Goal: Task Accomplishment & Management: Manage account settings

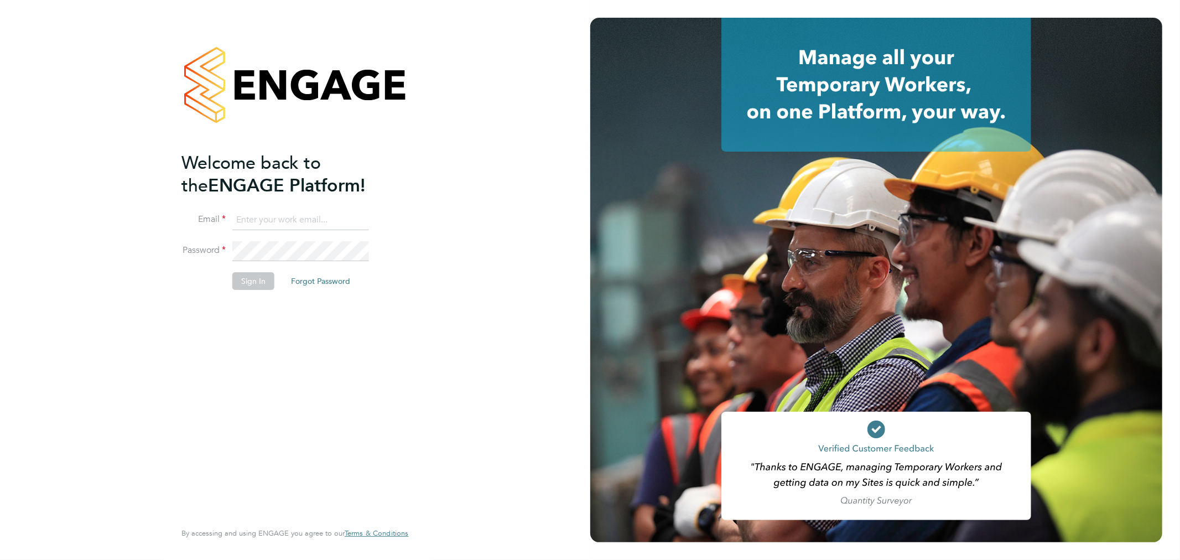
type input "[PERSON_NAME][EMAIL_ADDRESS][DOMAIN_NAME]"
click at [258, 279] on button "Sign In" at bounding box center [253, 281] width 42 height 18
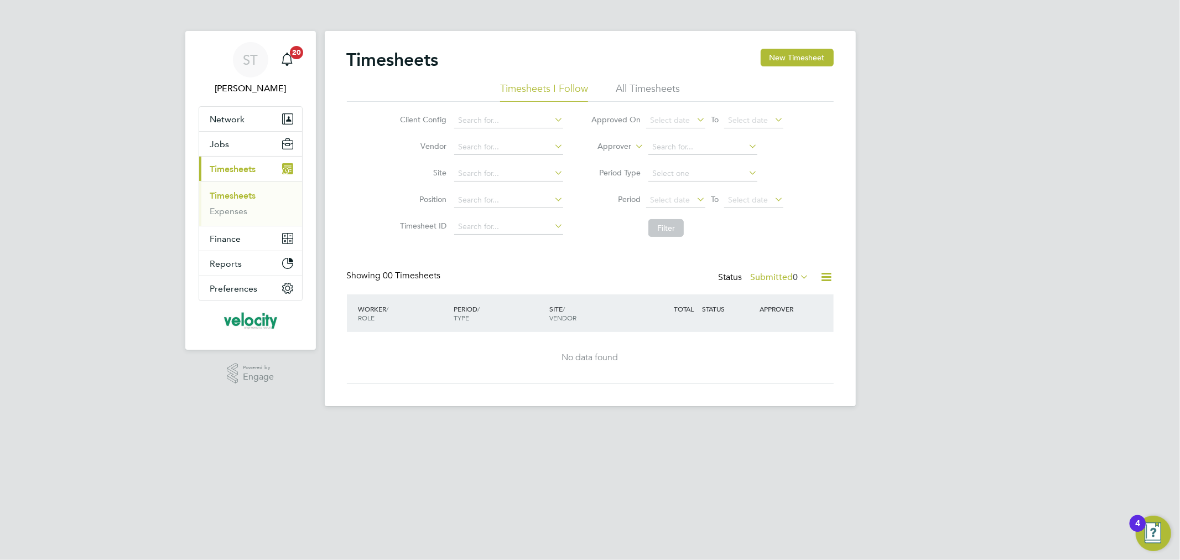
click at [662, 89] on li "All Timesheets" at bounding box center [648, 92] width 64 height 20
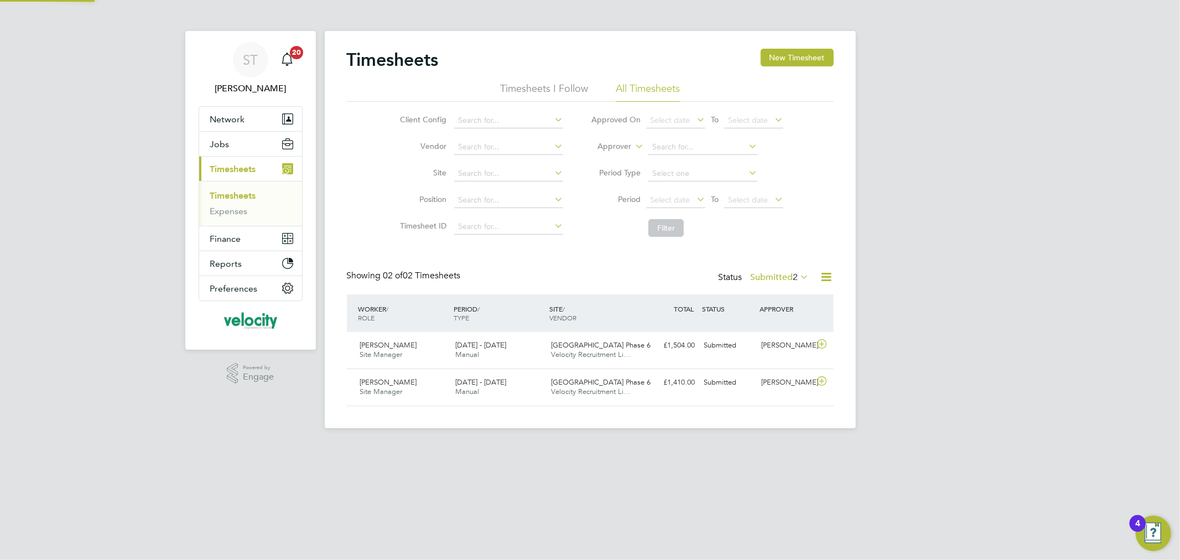
scroll to position [28, 96]
click at [800, 58] on button "New Timesheet" at bounding box center [796, 58] width 73 height 18
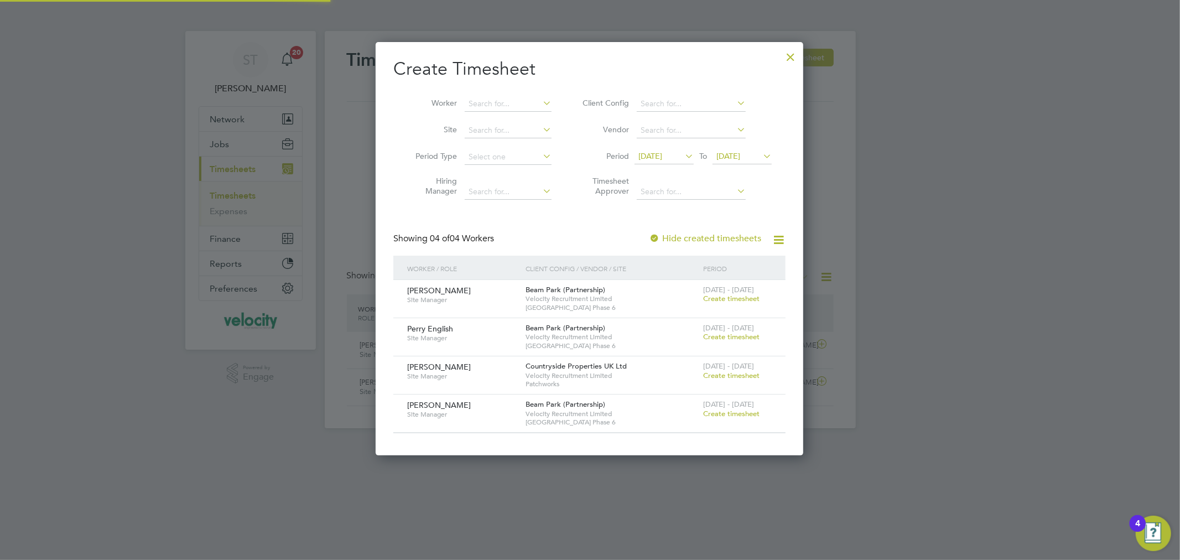
scroll to position [413, 428]
click at [732, 155] on span "25 Aug 2025" at bounding box center [728, 156] width 24 height 10
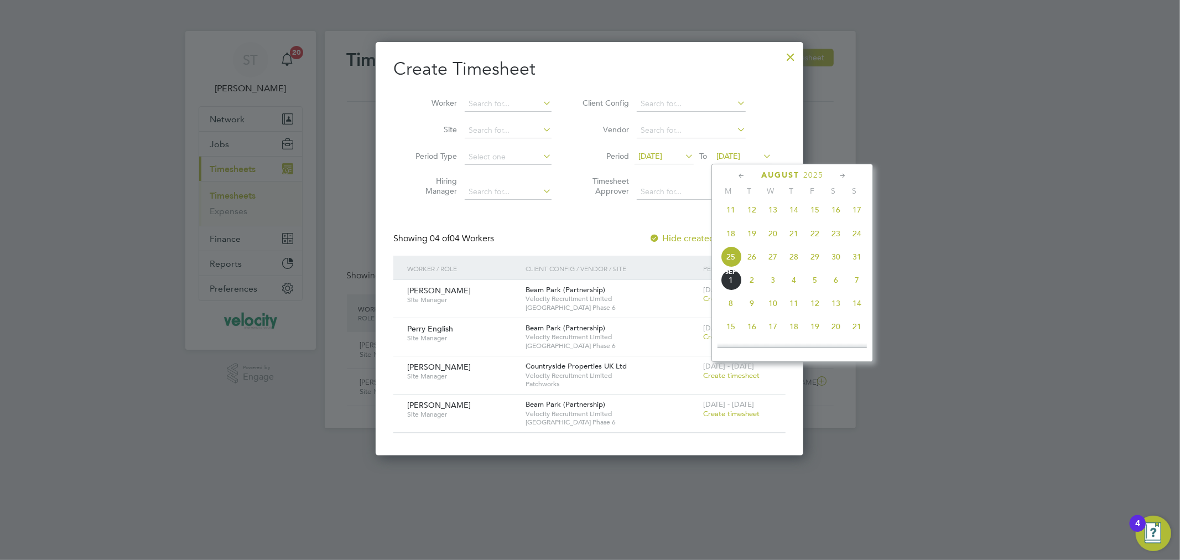
click at [852, 263] on span "31" at bounding box center [856, 256] width 21 height 21
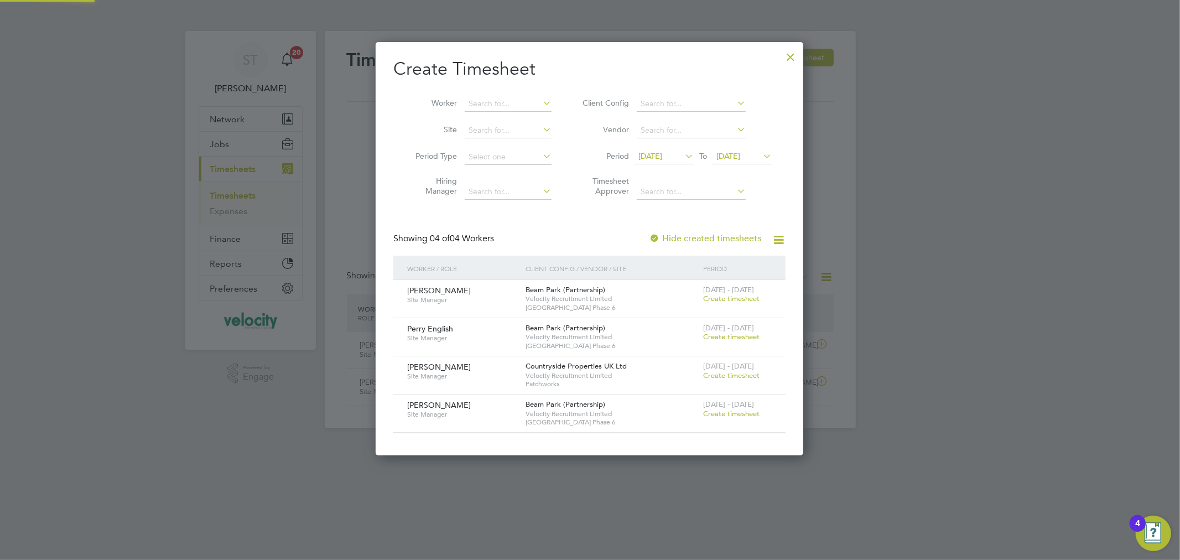
scroll to position [413, 428]
click at [721, 411] on span "Create timesheet" at bounding box center [731, 413] width 56 height 9
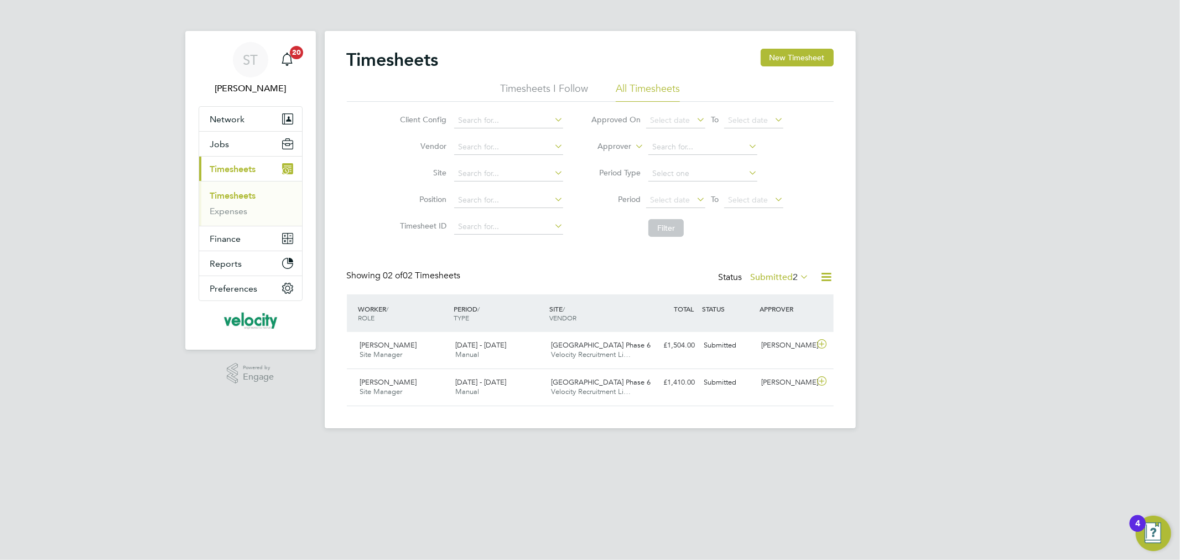
scroll to position [28, 96]
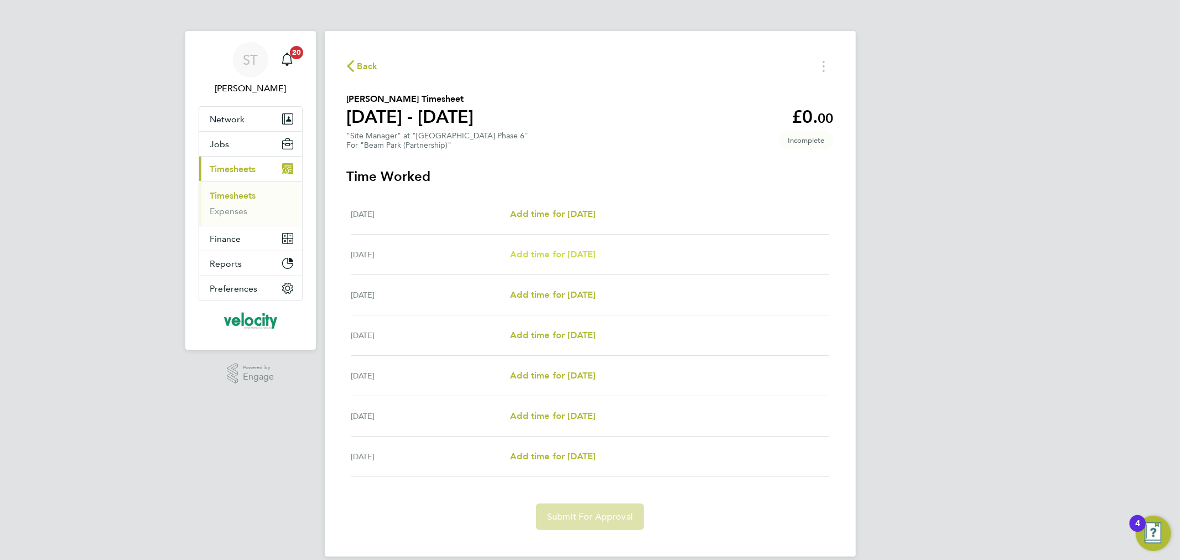
click at [551, 251] on span "Add time for Tue 26 Aug" at bounding box center [552, 254] width 85 height 11
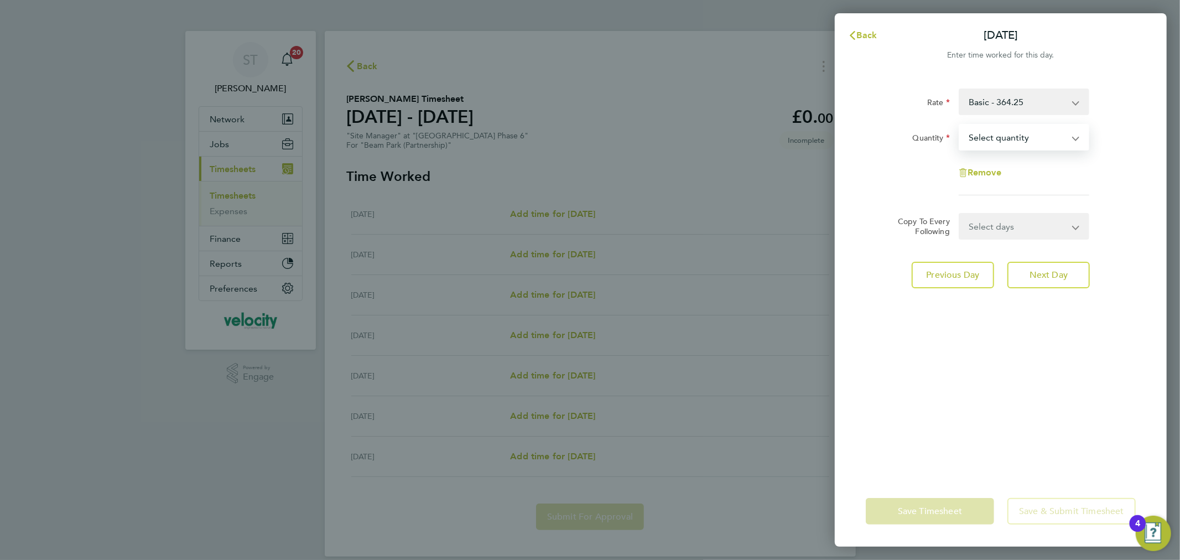
click at [1038, 127] on select "Select quantity 0.5 1" at bounding box center [1017, 137] width 115 height 24
select select "1"
click at [960, 125] on select "Select quantity 0.5 1" at bounding box center [1017, 137] width 115 height 24
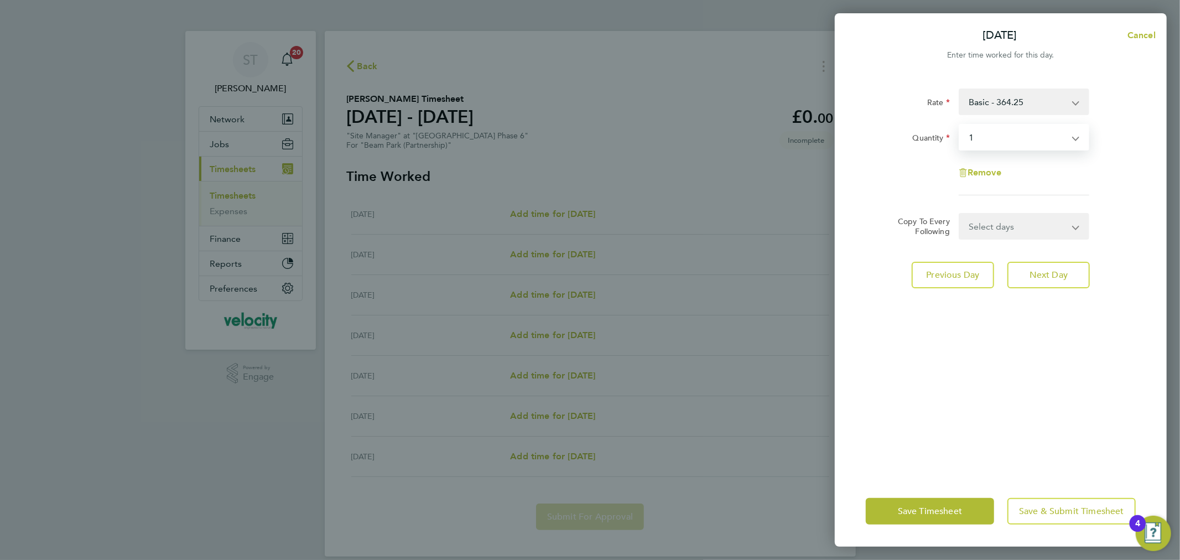
click at [1029, 225] on select "Select days Day Weekday (Mon-Fri) Weekend (Sat-Sun) Wednesday Thursday Friday S…" at bounding box center [1018, 226] width 116 height 24
select select "DAY"
click at [960, 214] on select "Select days Day Weekday (Mon-Fri) Weekend (Sat-Sun) Wednesday Thursday Friday S…" at bounding box center [1018, 226] width 116 height 24
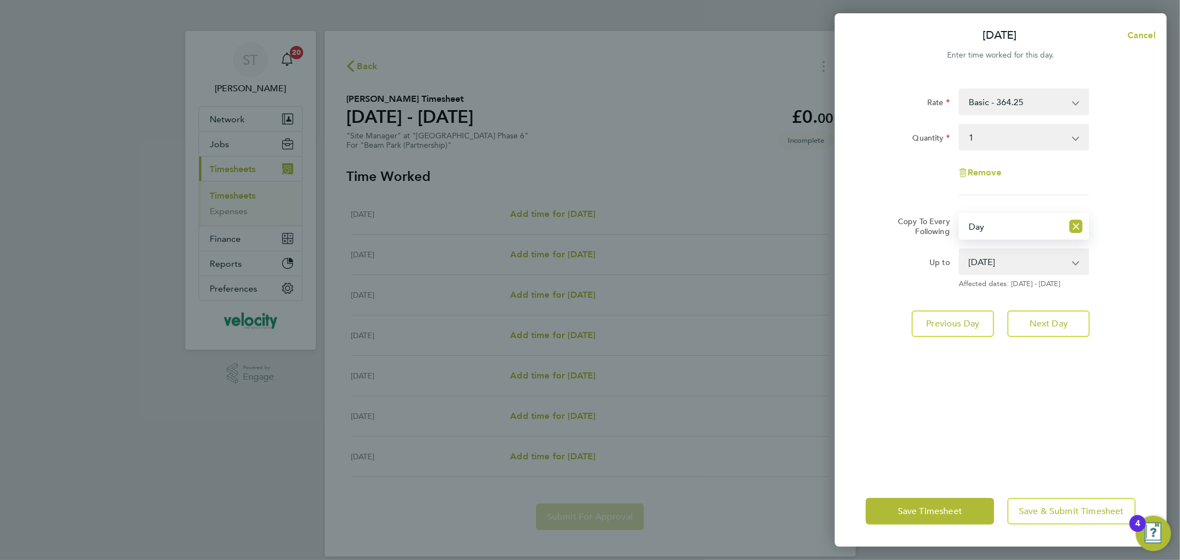
click at [1062, 258] on select "27 Aug 2025 28 Aug 2025 29 Aug 2025 30 Aug 2025 31 Aug 2025" at bounding box center [1017, 261] width 115 height 24
select select "2025-08-29"
click at [960, 249] on select "27 Aug 2025 28 Aug 2025 29 Aug 2025 30 Aug 2025 31 Aug 2025" at bounding box center [1017, 261] width 115 height 24
click at [925, 510] on span "Save Timesheet" at bounding box center [930, 510] width 64 height 11
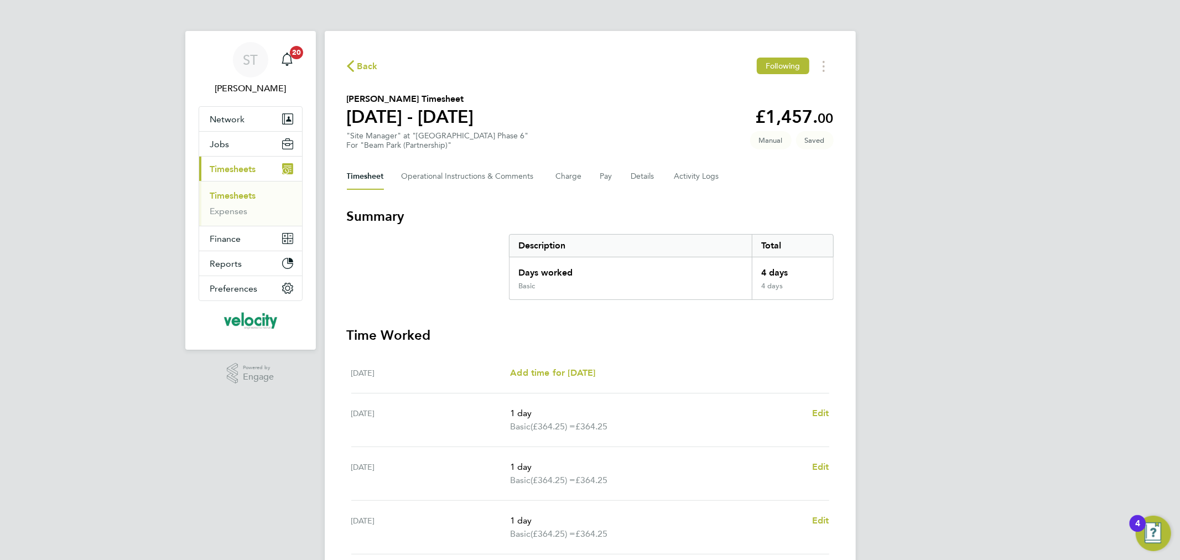
scroll to position [225, 0]
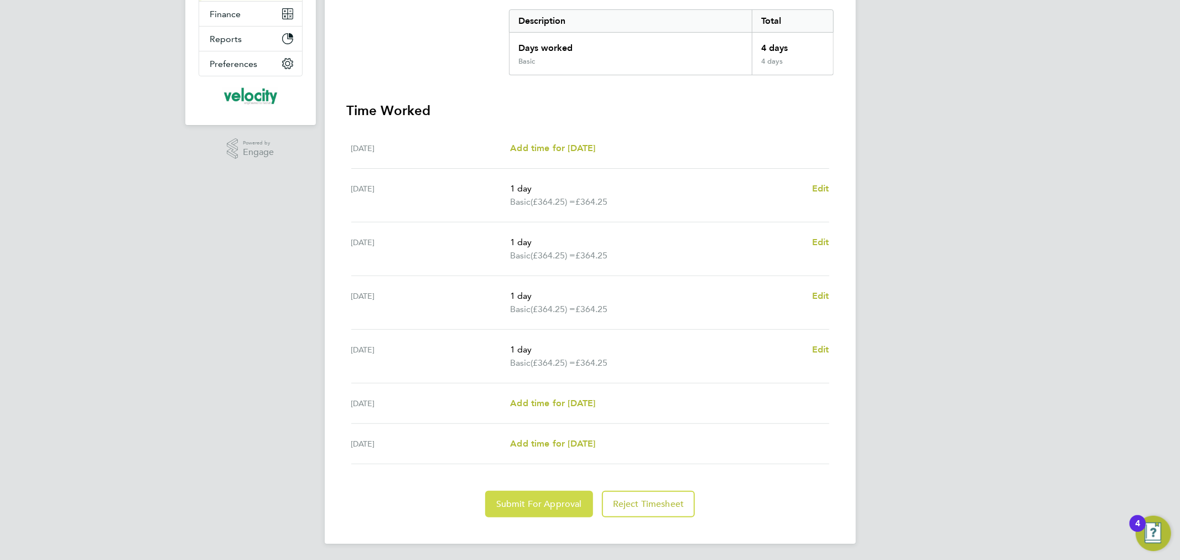
click at [506, 499] on span "Submit For Approval" at bounding box center [539, 503] width 86 height 11
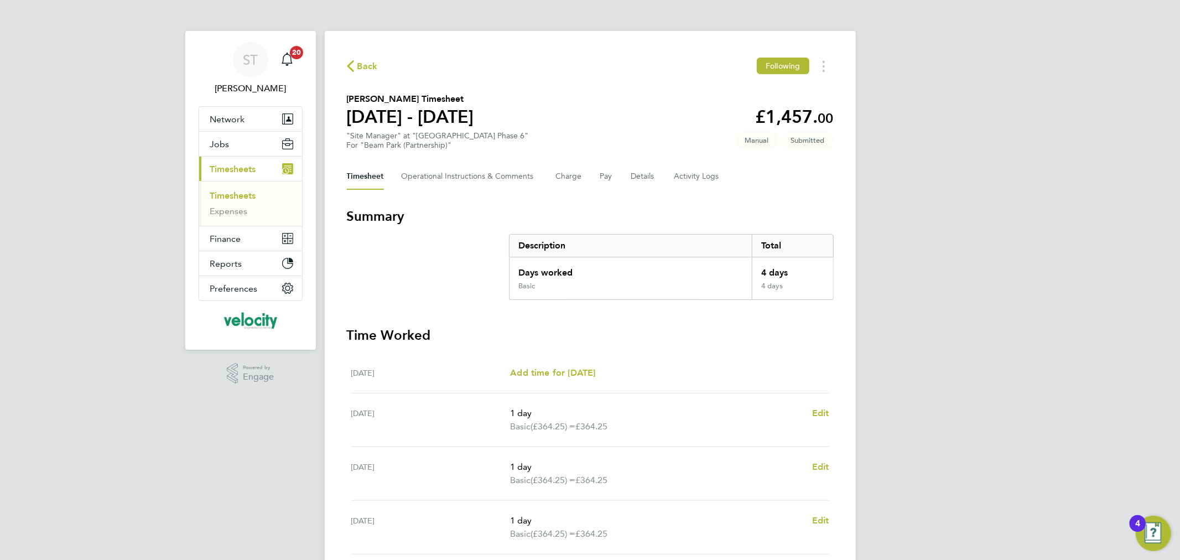
click at [366, 64] on span "Back" at bounding box center [367, 66] width 20 height 13
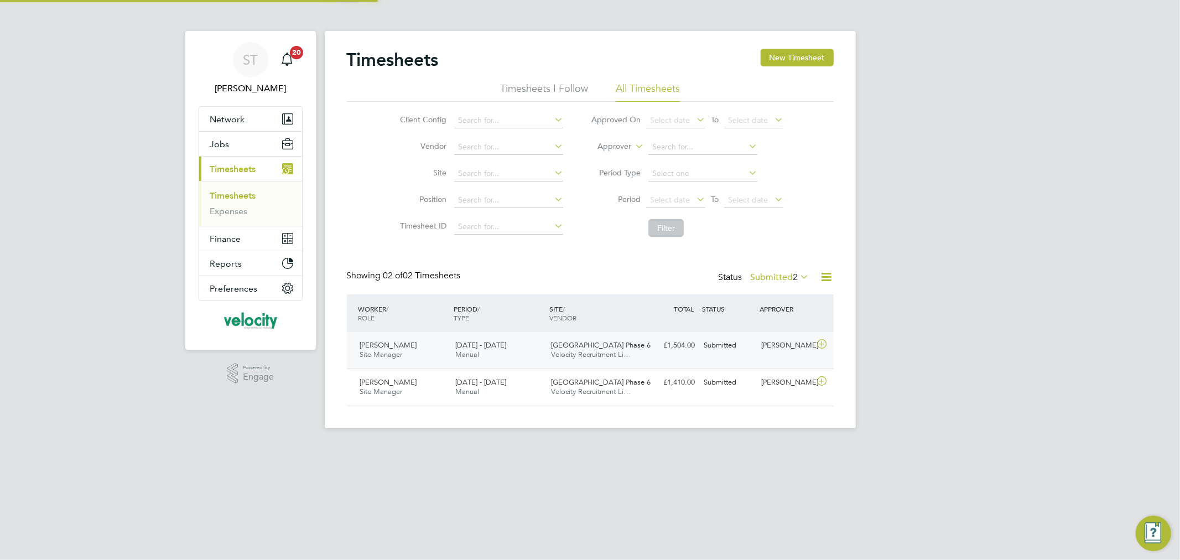
scroll to position [28, 96]
click at [766, 279] on label "Submitted 2" at bounding box center [779, 277] width 59 height 11
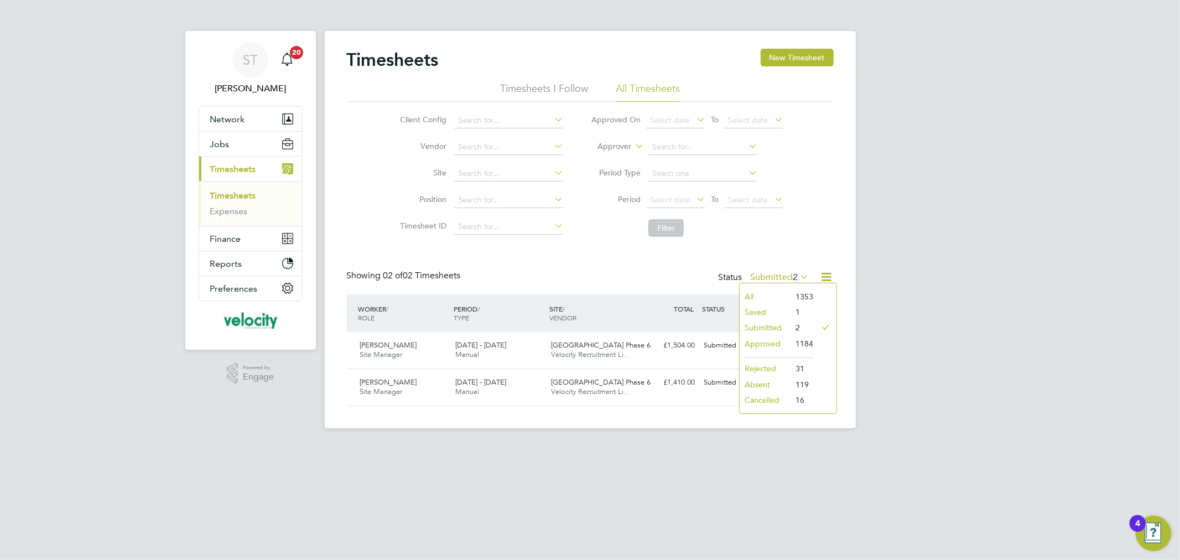
click at [759, 300] on li "All" at bounding box center [764, 296] width 51 height 15
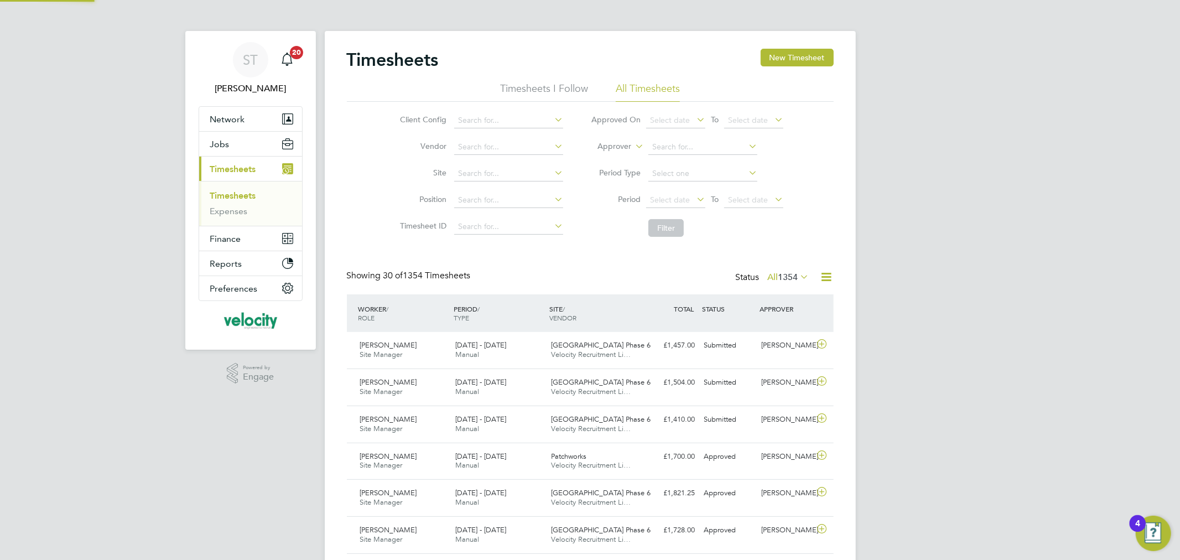
scroll to position [0, 0]
drag, startPoint x: 606, startPoint y: 397, endPoint x: 601, endPoint y: 400, distance: 6.8
click at [604, 397] on div "Beam Park Phase 6 Velocity Recruitment Li…" at bounding box center [594, 387] width 96 height 28
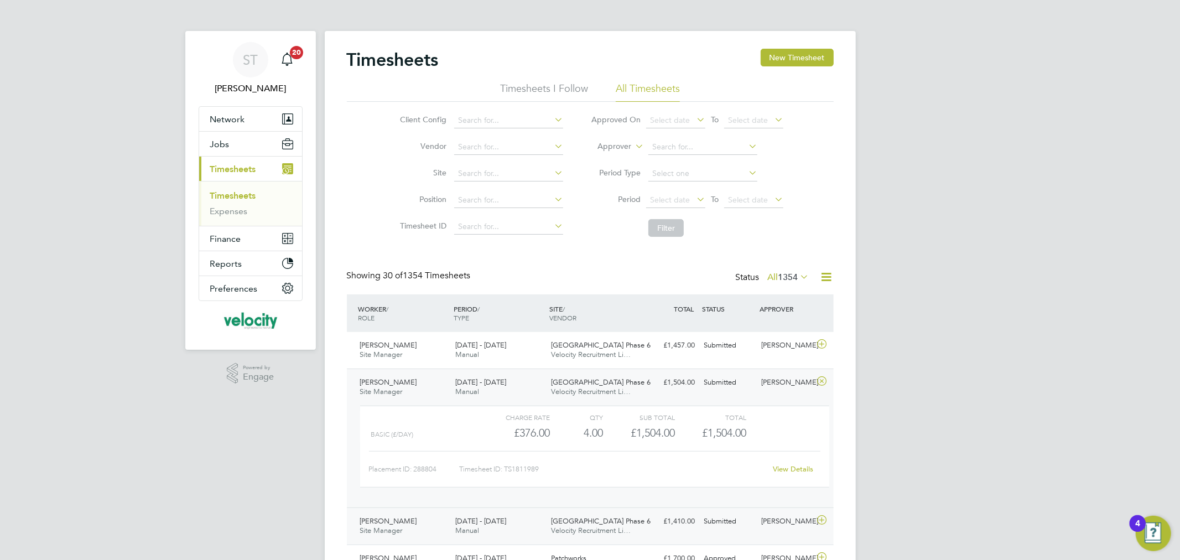
click at [608, 529] on span "Velocity Recruitment Li…" at bounding box center [591, 529] width 80 height 9
click at [805, 61] on button "New Timesheet" at bounding box center [796, 58] width 73 height 18
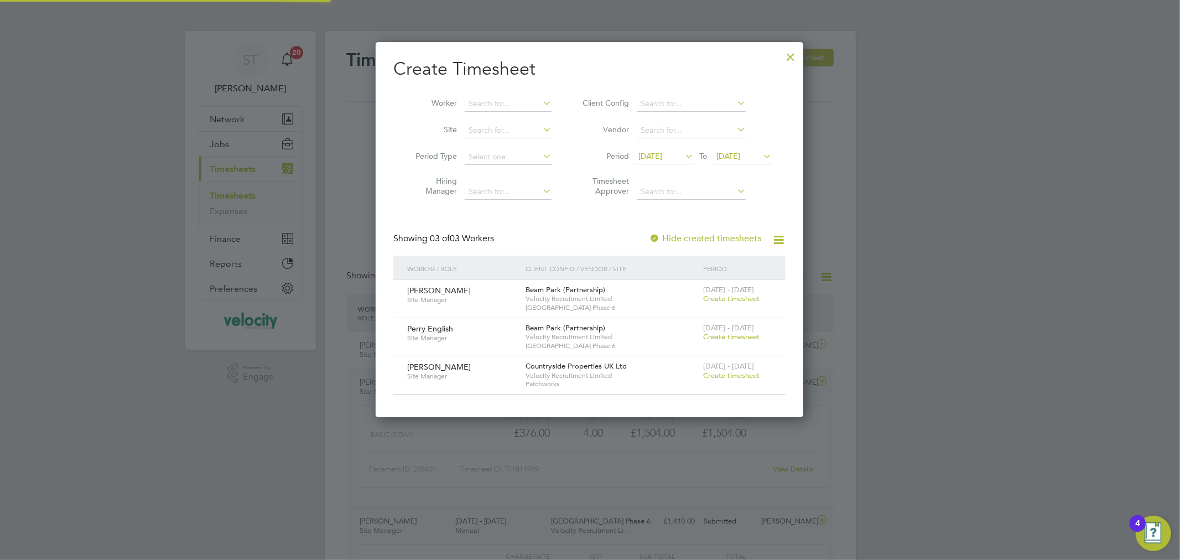
scroll to position [374, 428]
click at [739, 160] on span "25 Aug 2025" at bounding box center [728, 156] width 24 height 10
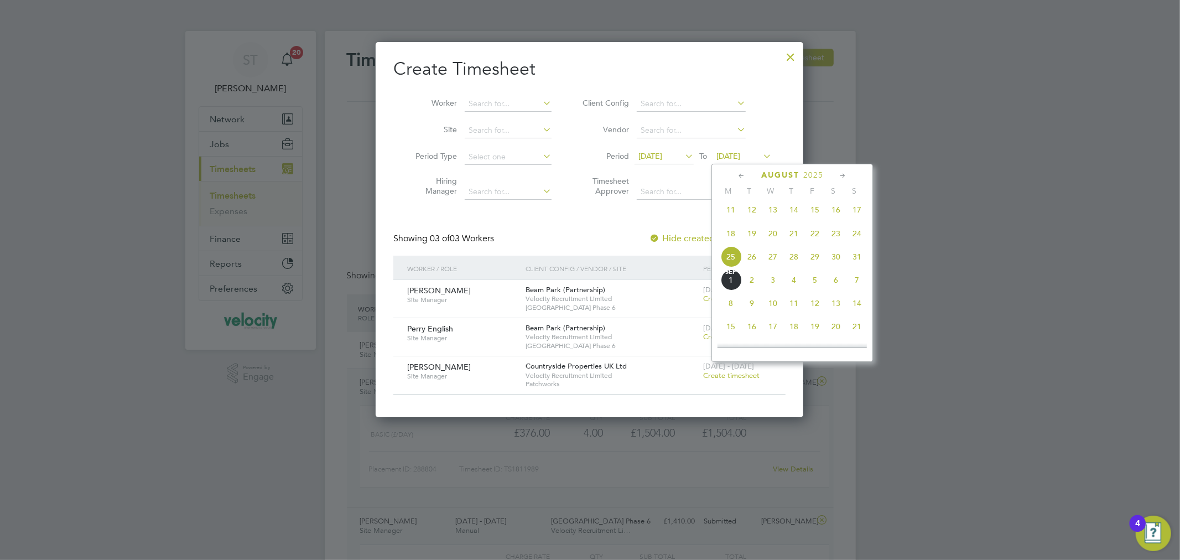
click at [858, 263] on span "31" at bounding box center [856, 256] width 21 height 21
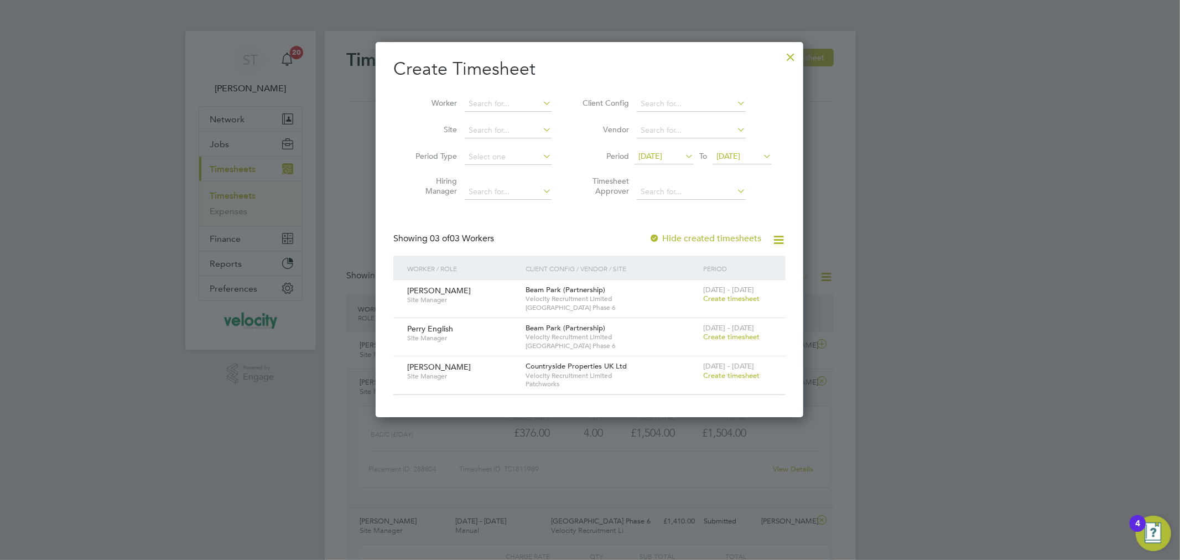
click at [721, 302] on span "Create timesheet" at bounding box center [731, 298] width 56 height 9
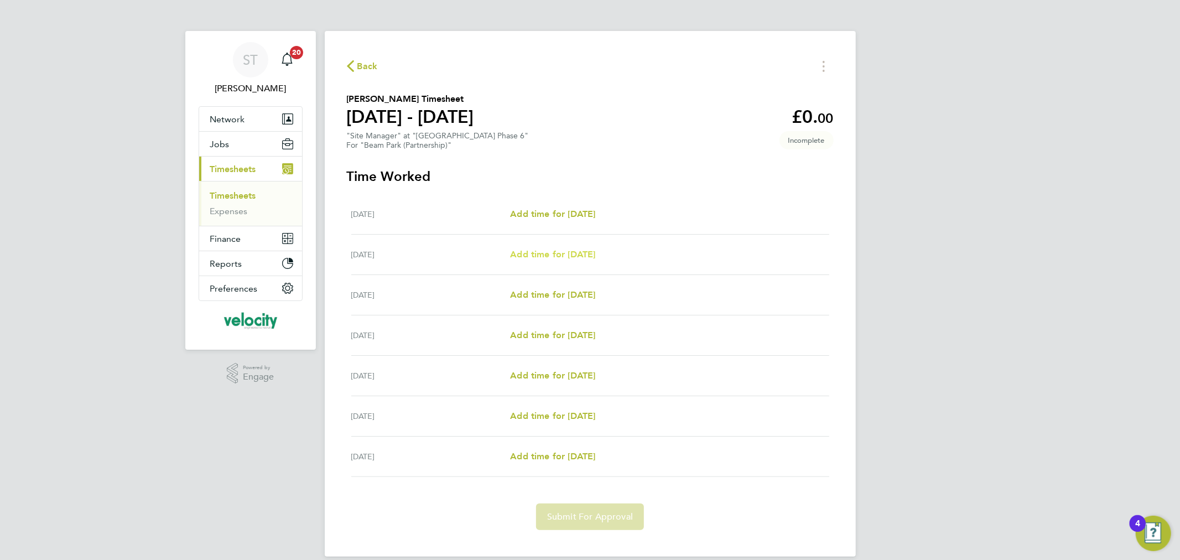
click at [557, 258] on span "Add time for Tue 26 Aug" at bounding box center [552, 254] width 85 height 11
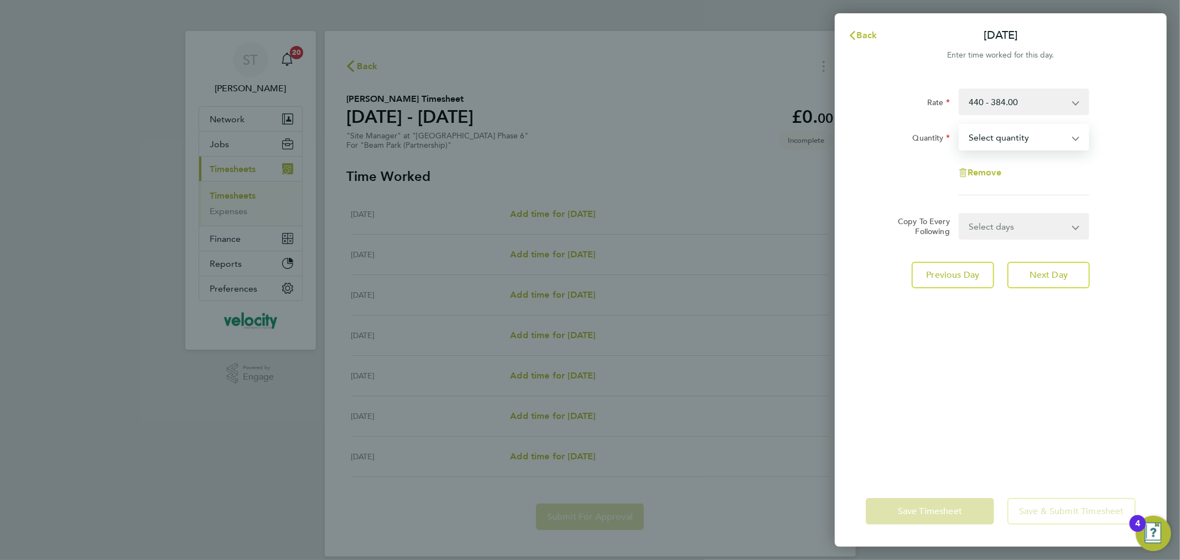
click at [1008, 135] on select "Select quantity 0.5 1" at bounding box center [1017, 137] width 115 height 24
select select "1"
click at [960, 125] on select "Select quantity 0.5 1" at bounding box center [1017, 137] width 115 height 24
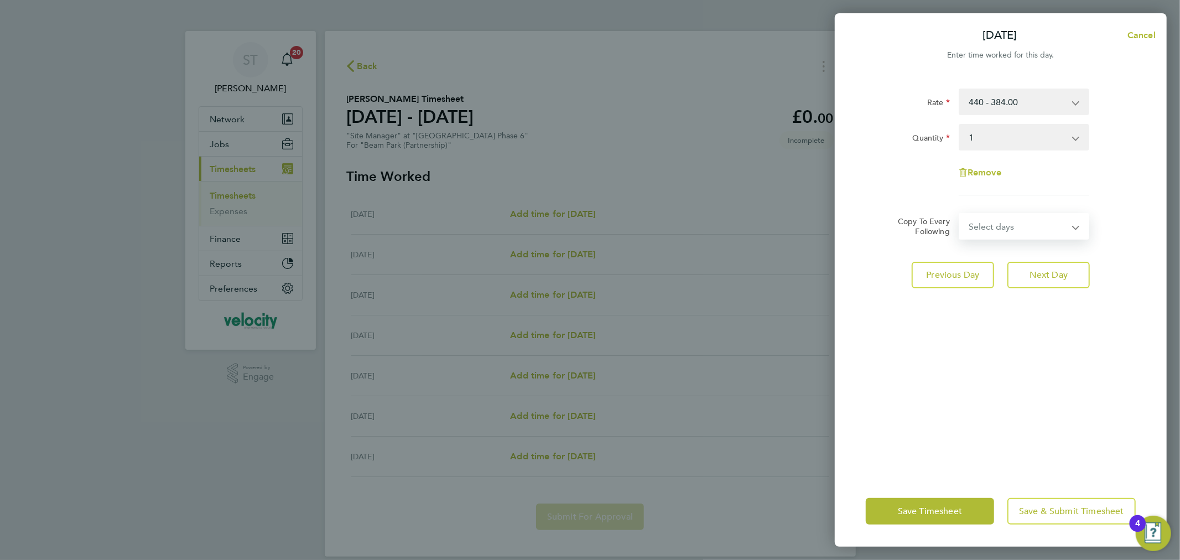
drag, startPoint x: 1002, startPoint y: 223, endPoint x: 1004, endPoint y: 230, distance: 6.3
click at [1002, 223] on select "Select days Day Weekday (Mon-Fri) Weekend (Sat-Sun) Wednesday Thursday Friday S…" at bounding box center [1018, 226] width 116 height 24
select select "DAY"
click at [960, 214] on select "Select days Day Weekday (Mon-Fri) Weekend (Sat-Sun) Wednesday Thursday Friday S…" at bounding box center [1018, 226] width 116 height 24
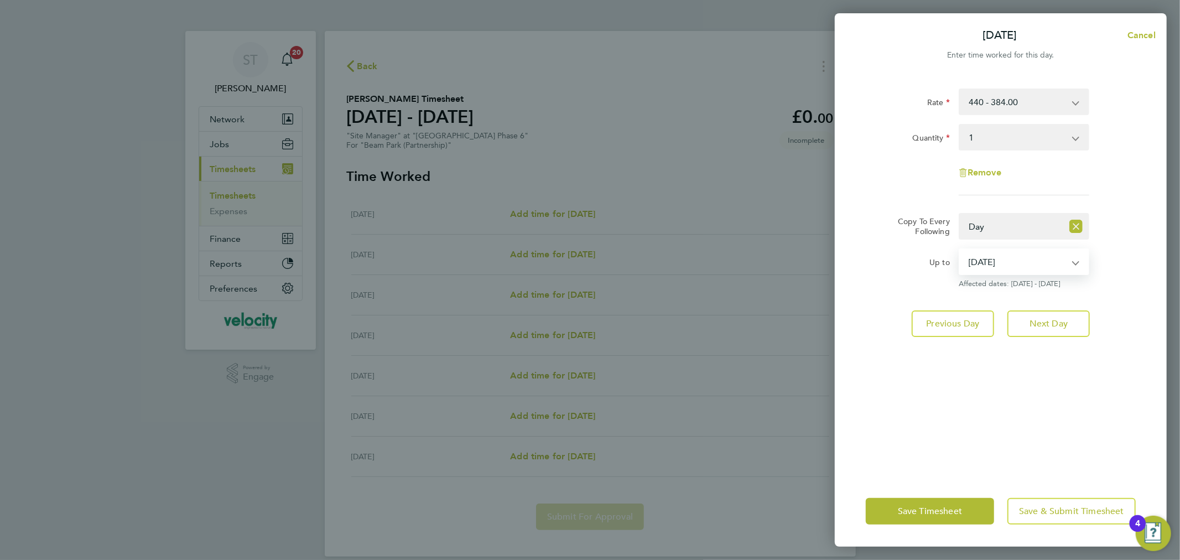
click at [1002, 269] on select "27 Aug 2025 28 Aug 2025 29 Aug 2025 30 Aug 2025 31 Aug 2025" at bounding box center [1017, 261] width 115 height 24
select select "2025-08-29"
click at [960, 249] on select "27 Aug 2025 28 Aug 2025 29 Aug 2025 30 Aug 2025 31 Aug 2025" at bounding box center [1017, 261] width 115 height 24
click at [950, 510] on span "Save Timesheet" at bounding box center [930, 510] width 64 height 11
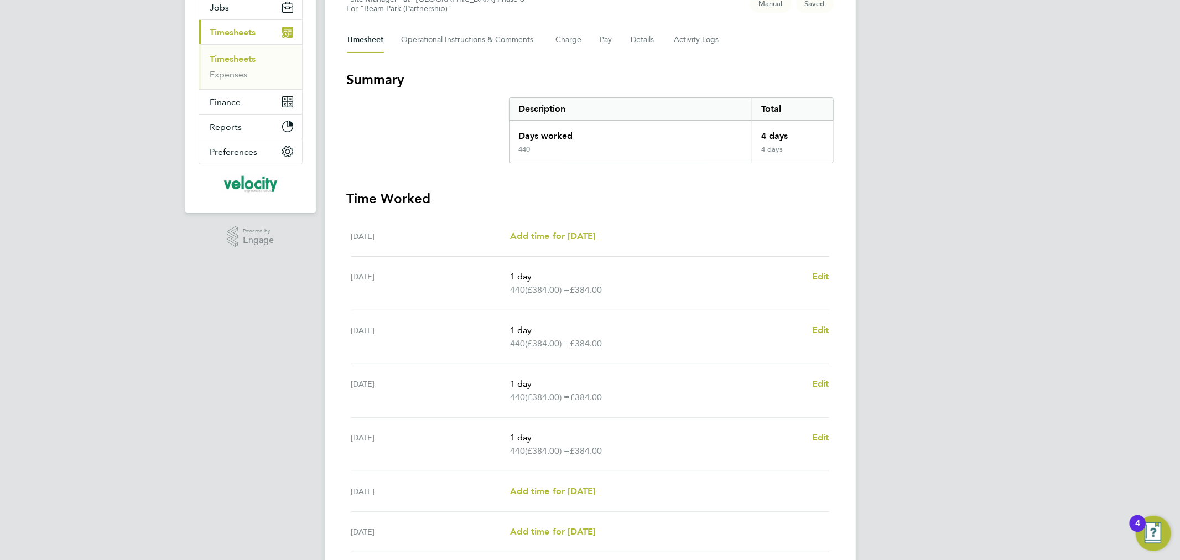
scroll to position [184, 0]
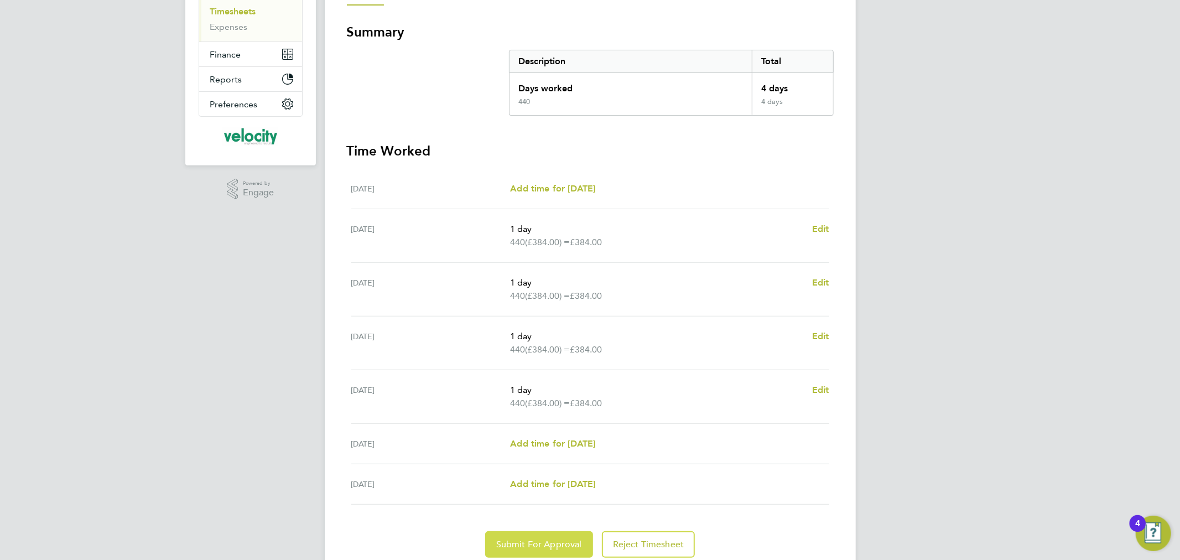
click at [511, 540] on span "Submit For Approval" at bounding box center [539, 544] width 86 height 11
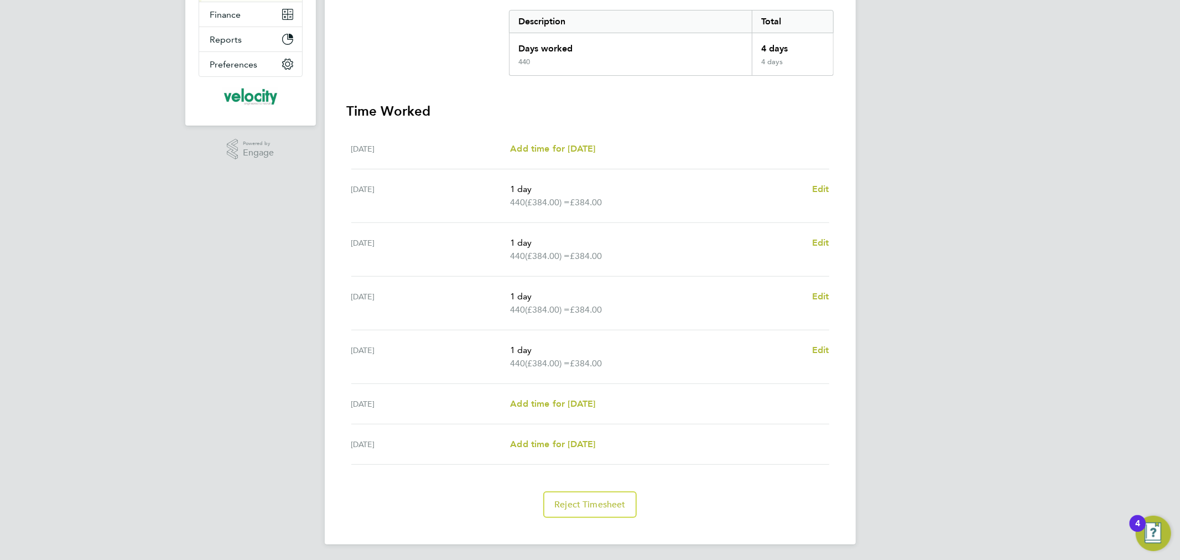
scroll to position [0, 0]
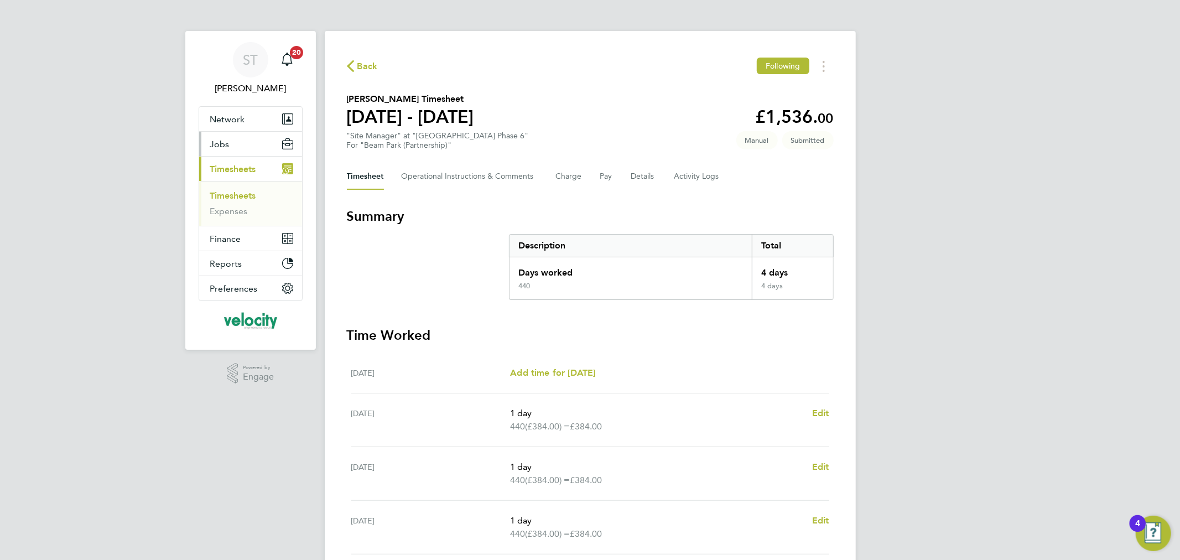
click at [222, 147] on span "Jobs" at bounding box center [219, 144] width 19 height 11
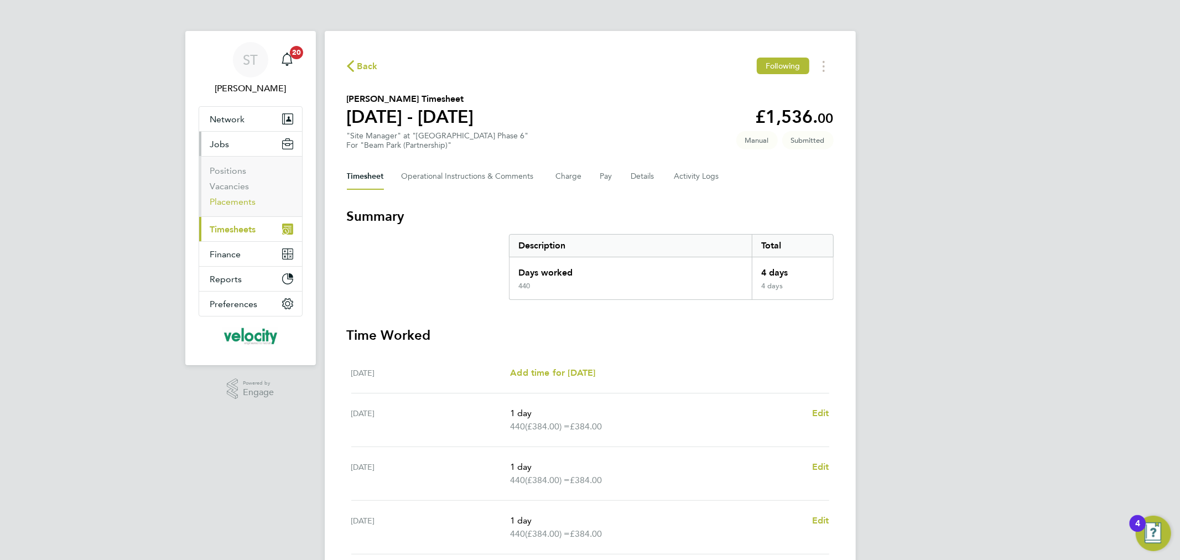
click at [225, 196] on link "Placements" at bounding box center [233, 201] width 46 height 11
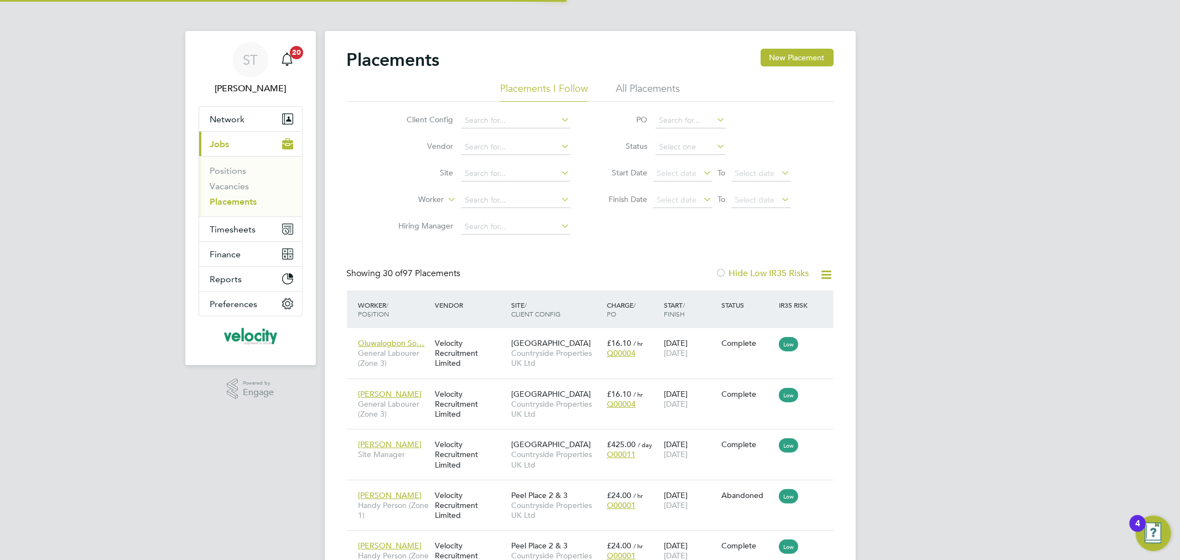
scroll to position [41, 96]
click at [671, 148] on input at bounding box center [690, 146] width 70 height 15
click at [668, 167] on li "Active" at bounding box center [689, 162] width 71 height 14
type input "Active"
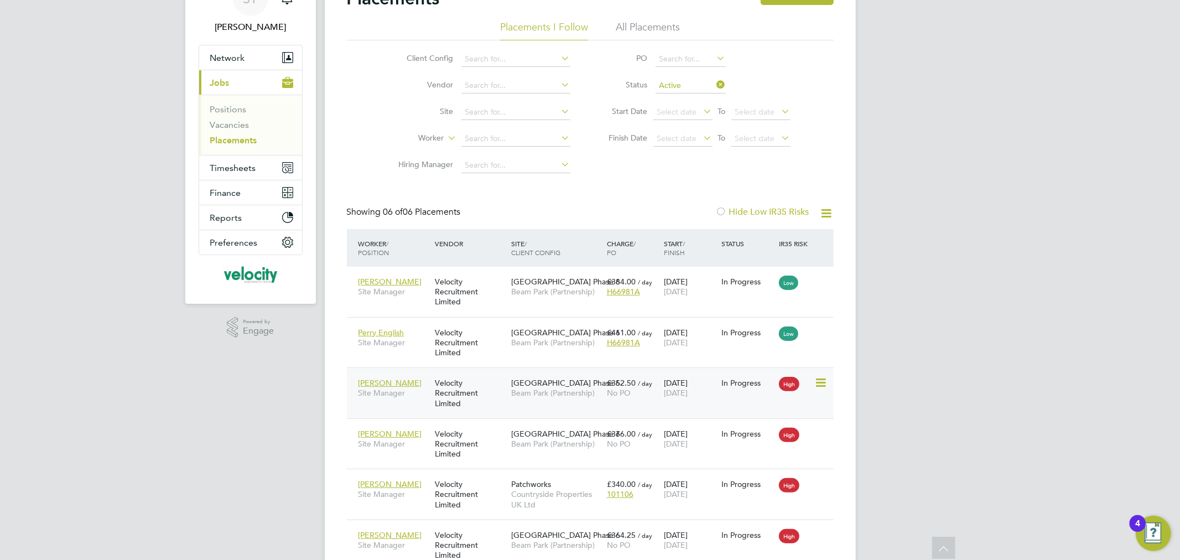
click at [572, 394] on span "Beam Park (Partnership)" at bounding box center [556, 393] width 90 height 10
click at [233, 173] on button "Timesheets" at bounding box center [250, 167] width 103 height 24
click at [230, 166] on span "Timesheets" at bounding box center [233, 168] width 46 height 11
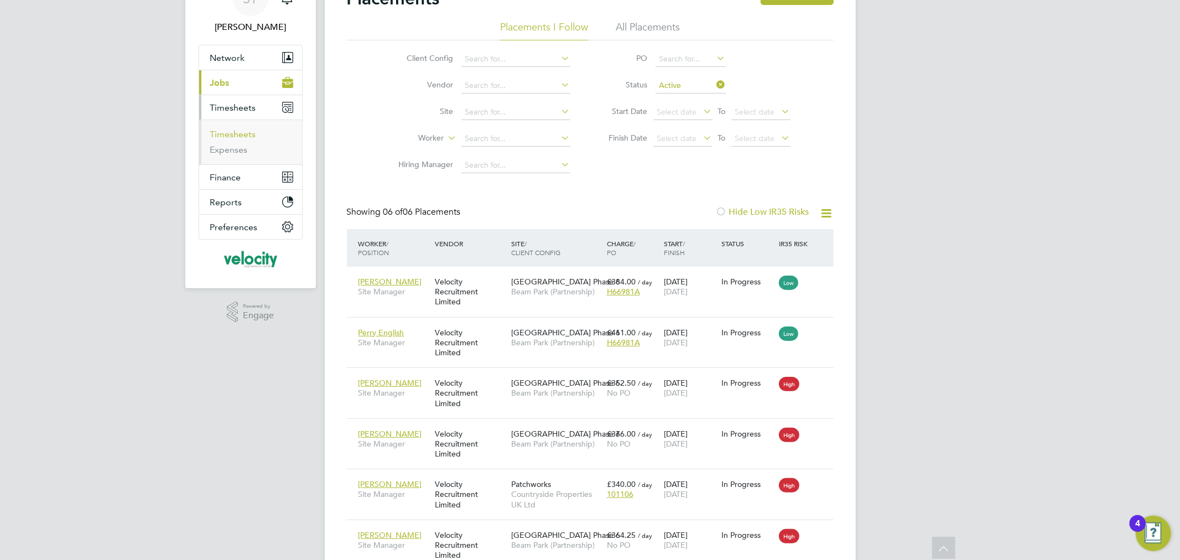
click at [234, 138] on link "Timesheets" at bounding box center [233, 134] width 46 height 11
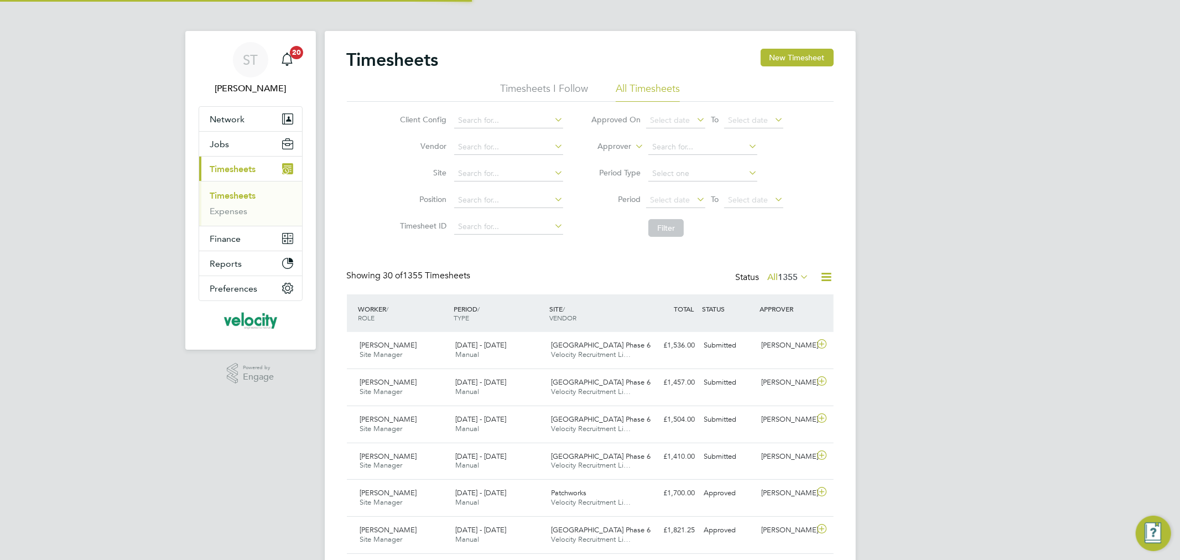
scroll to position [6, 6]
click at [789, 54] on button "New Timesheet" at bounding box center [796, 58] width 73 height 18
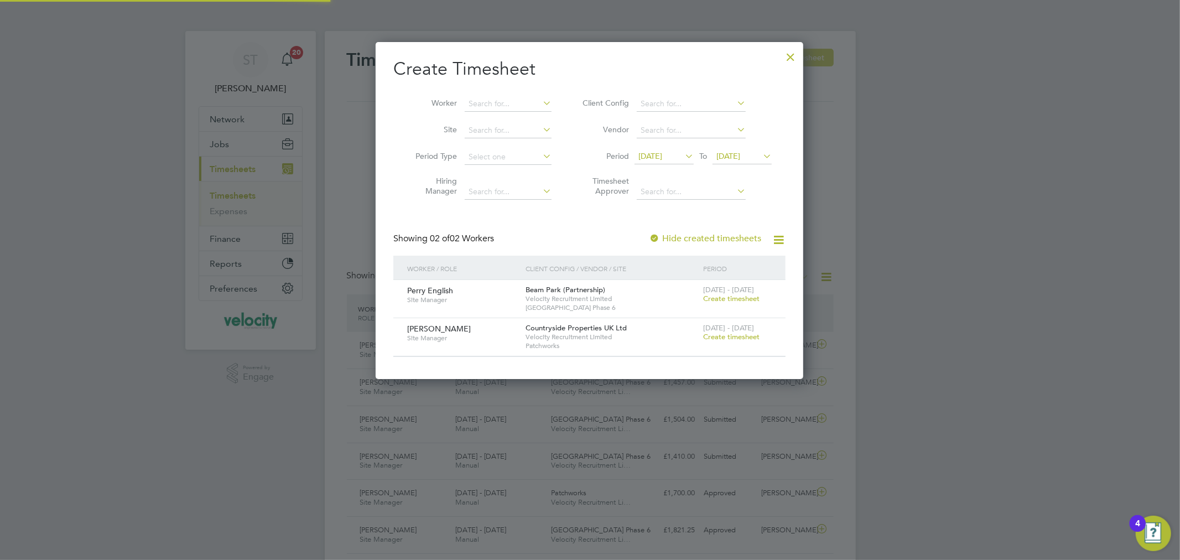
scroll to position [337, 428]
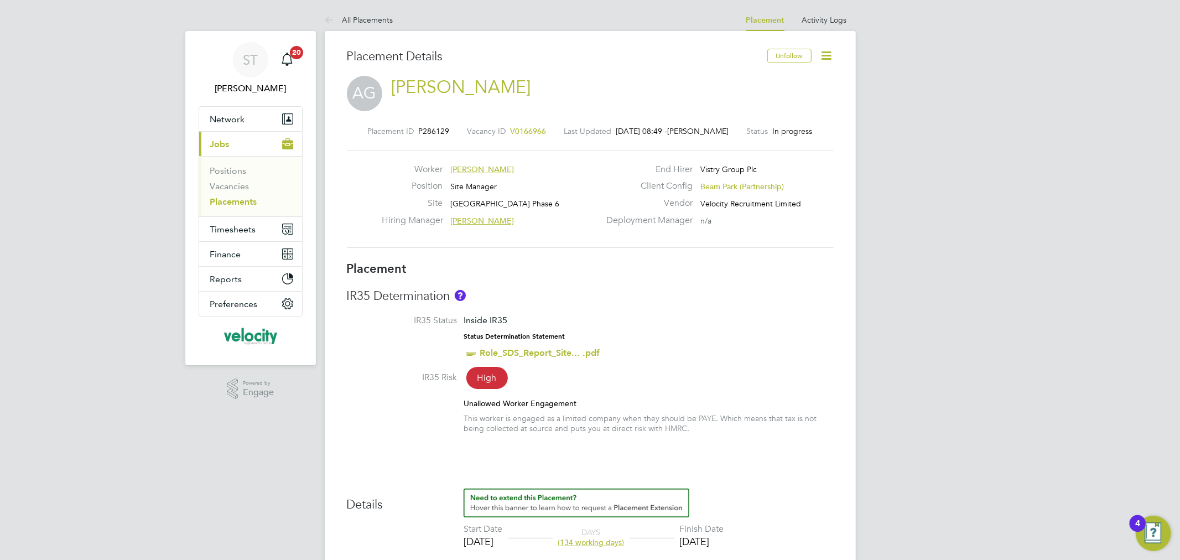
click at [825, 55] on icon at bounding box center [827, 56] width 14 height 14
click at [798, 81] on li "Edit Placement e" at bounding box center [790, 81] width 81 height 15
type input "[PERSON_NAME]"
type input "[DATE]"
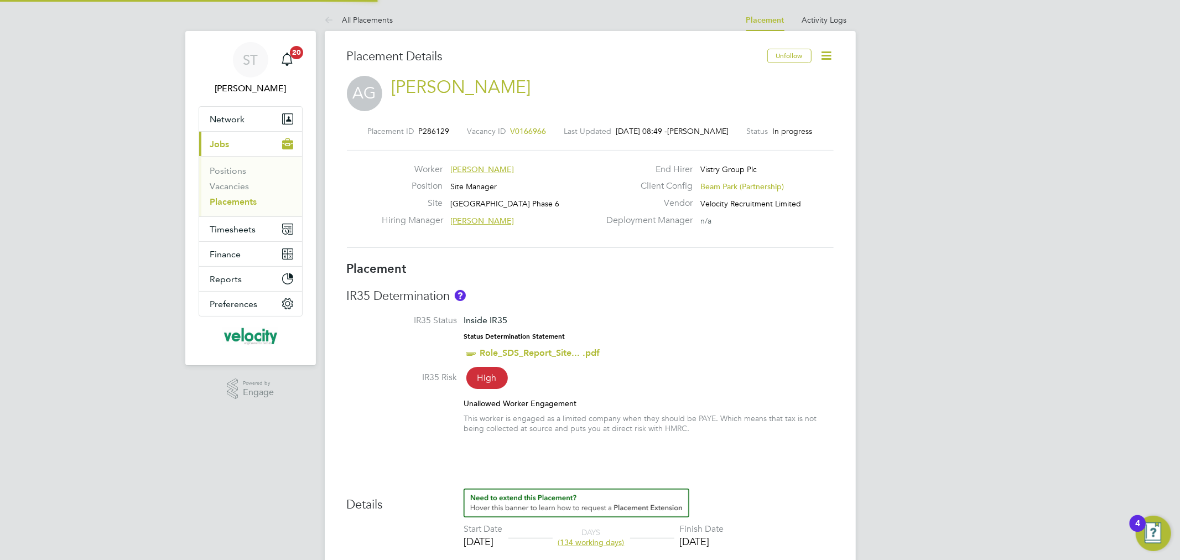
type input "[DATE]"
type input "08:00"
type input "18:00"
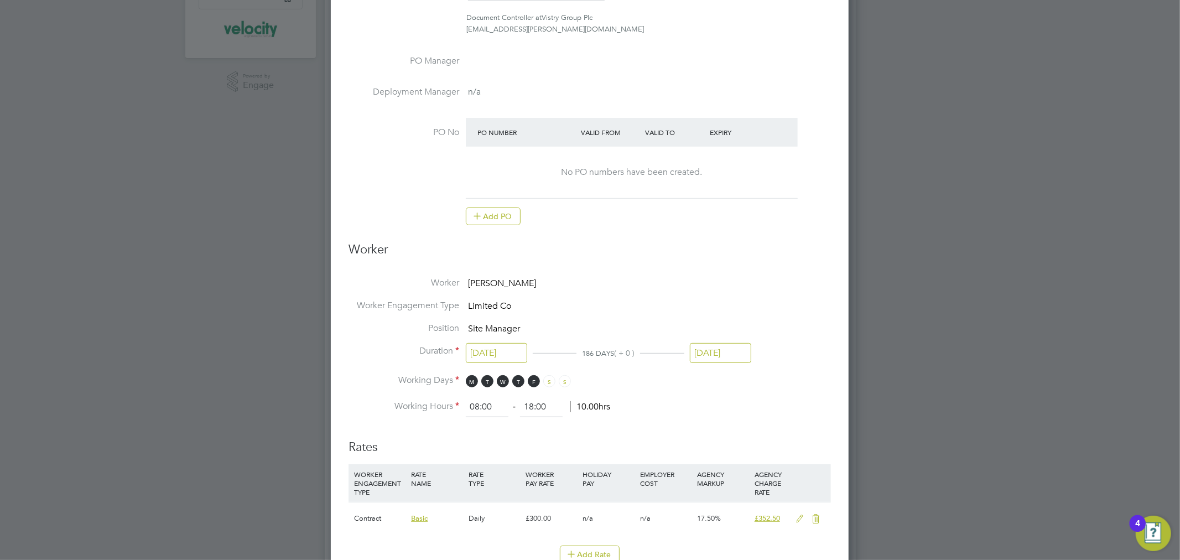
click at [703, 351] on input "[DATE]" at bounding box center [720, 353] width 61 height 20
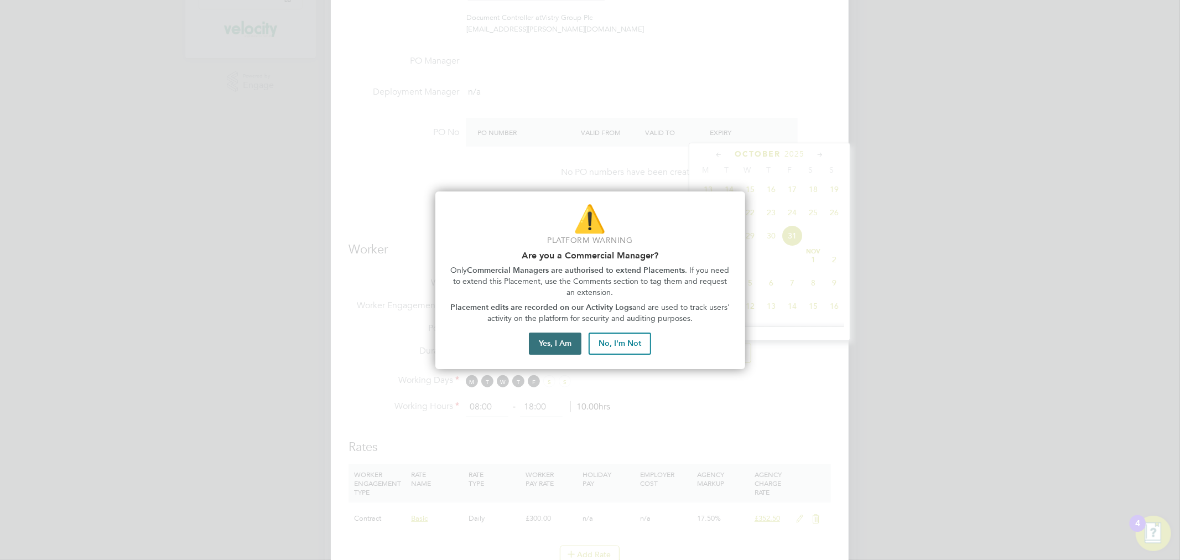
click at [561, 341] on button "Yes, I Am" at bounding box center [555, 343] width 53 height 22
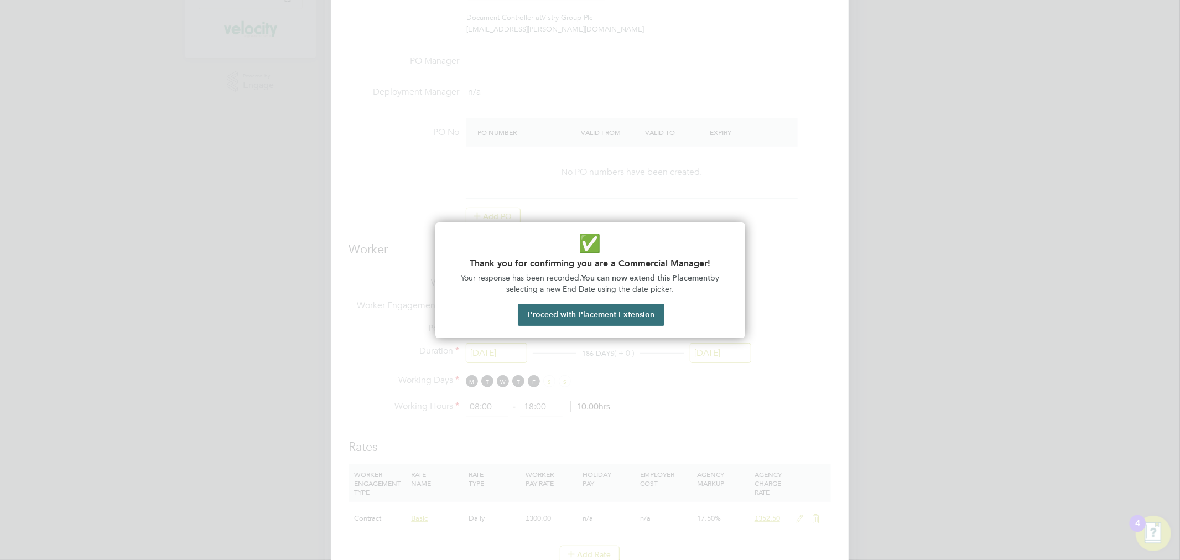
click at [557, 315] on button "Proceed with Placement Extension" at bounding box center [591, 315] width 147 height 22
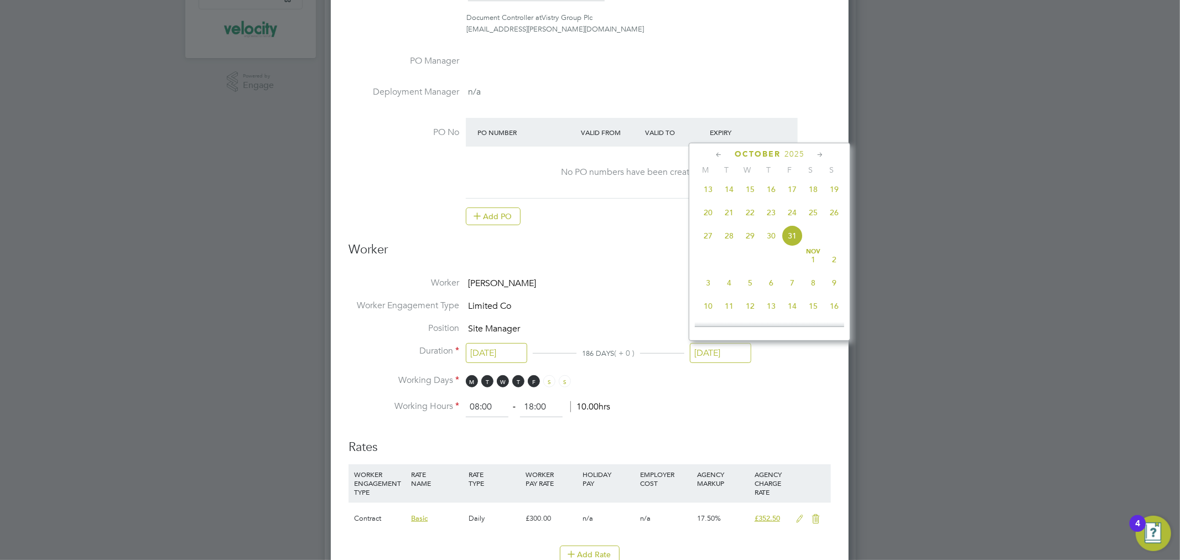
click at [719, 157] on icon at bounding box center [718, 155] width 11 height 12
click at [840, 286] on span "31" at bounding box center [833, 287] width 21 height 21
type input "[DATE]"
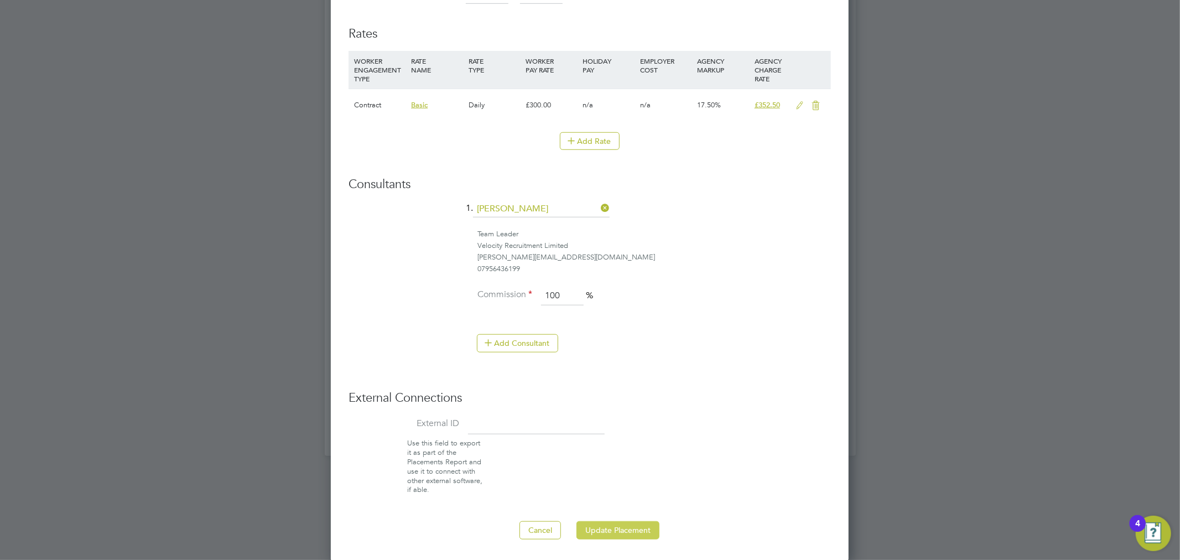
click at [628, 529] on button "Update Placement" at bounding box center [617, 530] width 83 height 18
